Goal: Check status: Check status

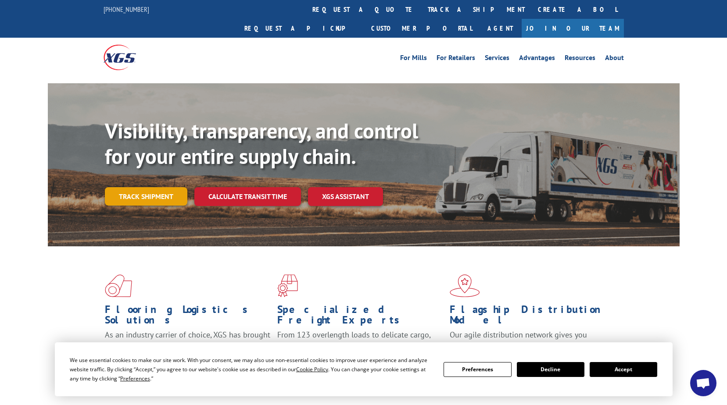
click at [164, 187] on link "Track shipment" at bounding box center [146, 196] width 82 height 18
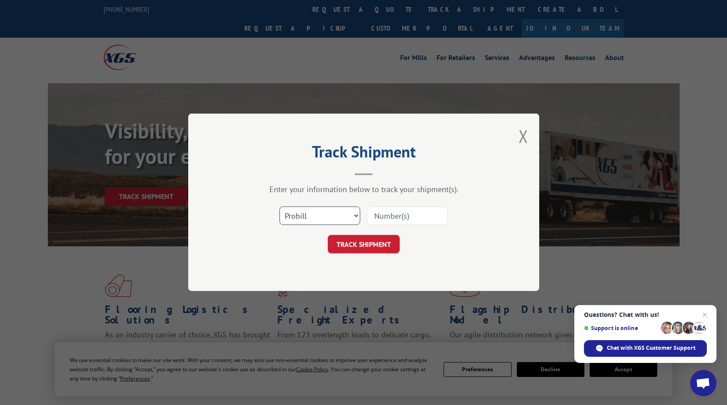
click at [352, 215] on select "Select category... Probill BOL PO" at bounding box center [319, 216] width 81 height 18
select select "bol"
click at [279, 207] on select "Select category... Probill BOL PO" at bounding box center [319, 216] width 81 height 18
click at [393, 217] on input at bounding box center [407, 216] width 81 height 18
type input "291733"
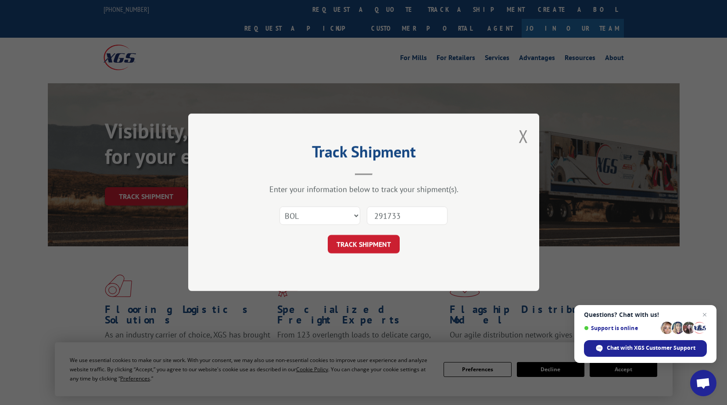
click button "TRACK SHIPMENT" at bounding box center [364, 244] width 72 height 18
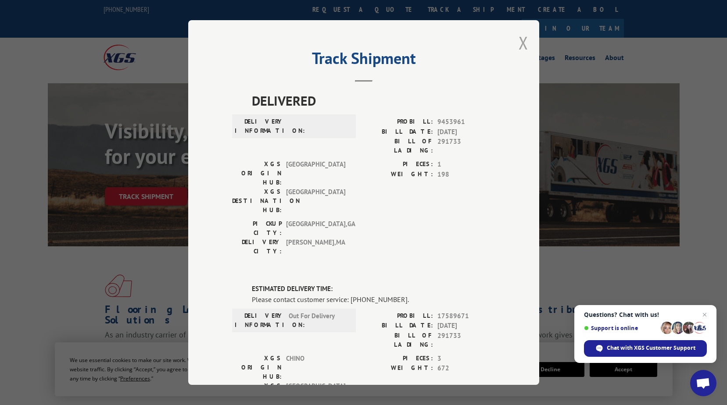
click at [523, 41] on button "Close modal" at bounding box center [523, 42] width 10 height 23
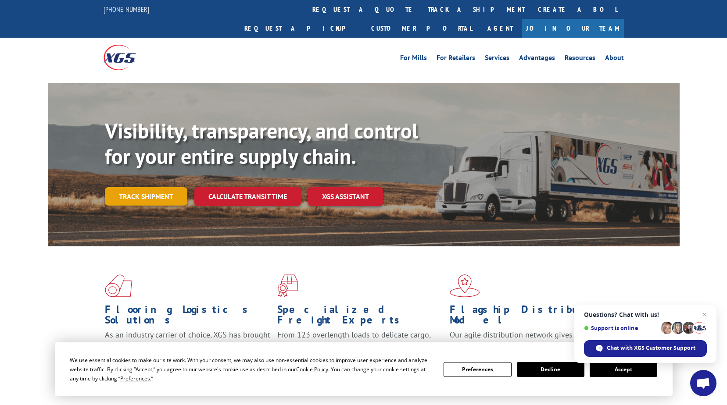
click at [147, 187] on link "Track shipment" at bounding box center [146, 196] width 82 height 18
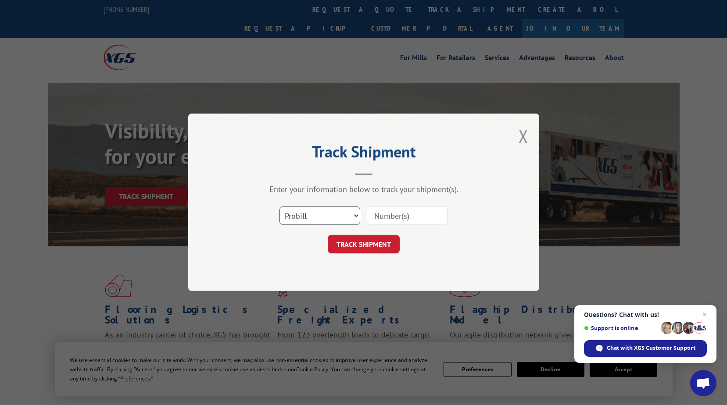
click at [324, 219] on select "Select category... Probill BOL PO" at bounding box center [319, 216] width 81 height 18
select select "bol"
click at [279, 207] on select "Select category... Probill BOL PO" at bounding box center [319, 216] width 81 height 18
click at [392, 219] on input at bounding box center [407, 216] width 81 height 18
type input "5163144"
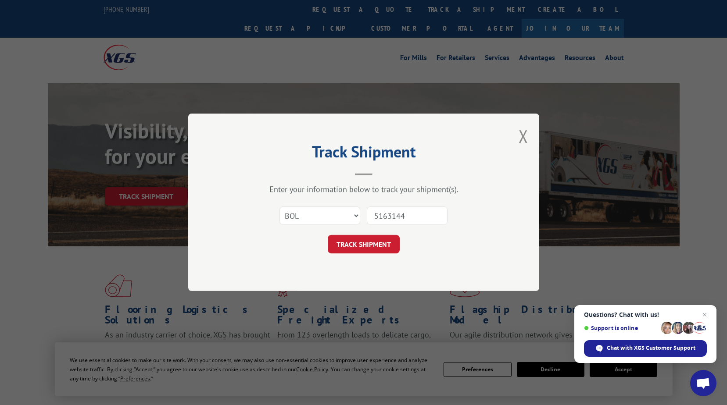
click button "TRACK SHIPMENT" at bounding box center [364, 244] width 72 height 18
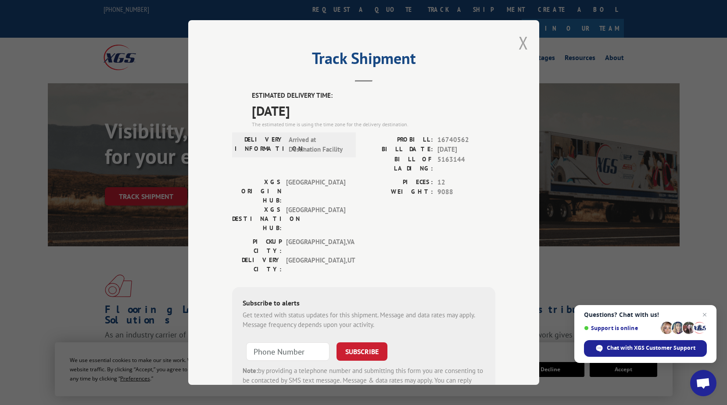
click at [518, 43] on button "Close modal" at bounding box center [523, 42] width 10 height 23
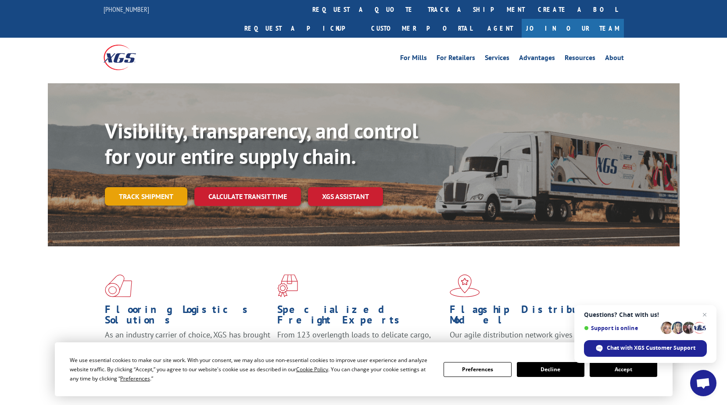
click at [147, 187] on link "Track shipment" at bounding box center [146, 196] width 82 height 18
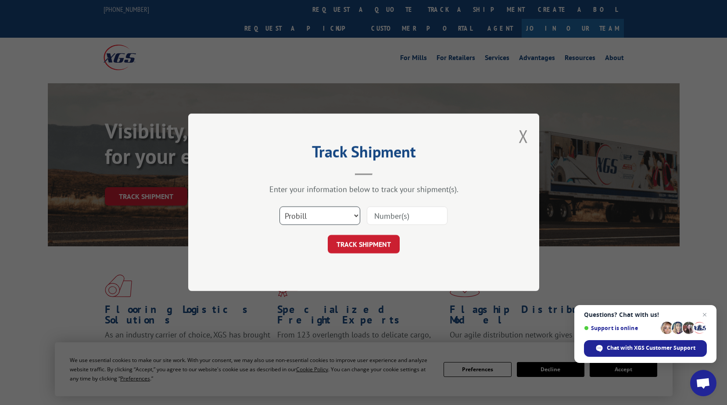
click at [337, 215] on select "Select category... Probill BOL PO" at bounding box center [319, 216] width 81 height 18
select select "bol"
click at [279, 207] on select "Select category... Probill BOL PO" at bounding box center [319, 216] width 81 height 18
click at [396, 218] on input at bounding box center [407, 216] width 81 height 18
type input "6008368"
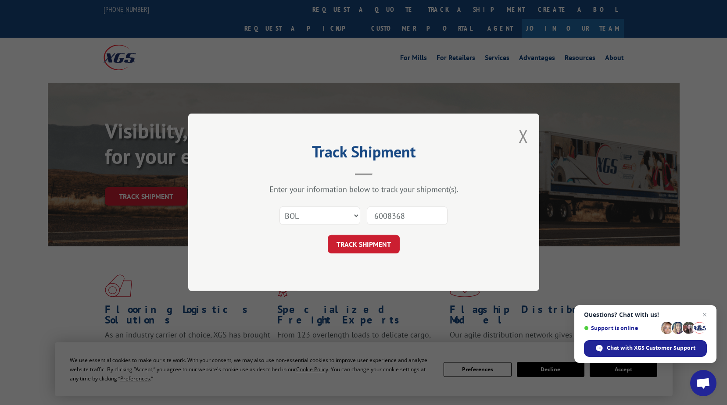
click button "TRACK SHIPMENT" at bounding box center [364, 244] width 72 height 18
